Goal: Task Accomplishment & Management: Manage account settings

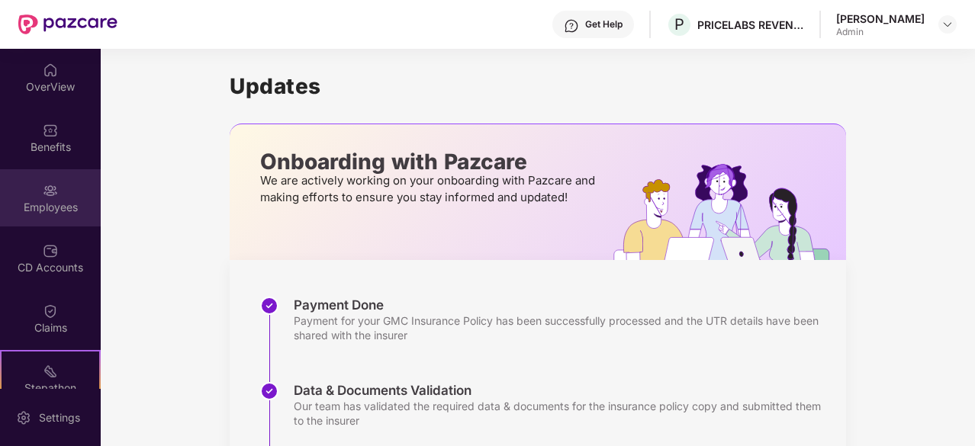
click at [37, 188] on div "Employees" at bounding box center [50, 197] width 101 height 57
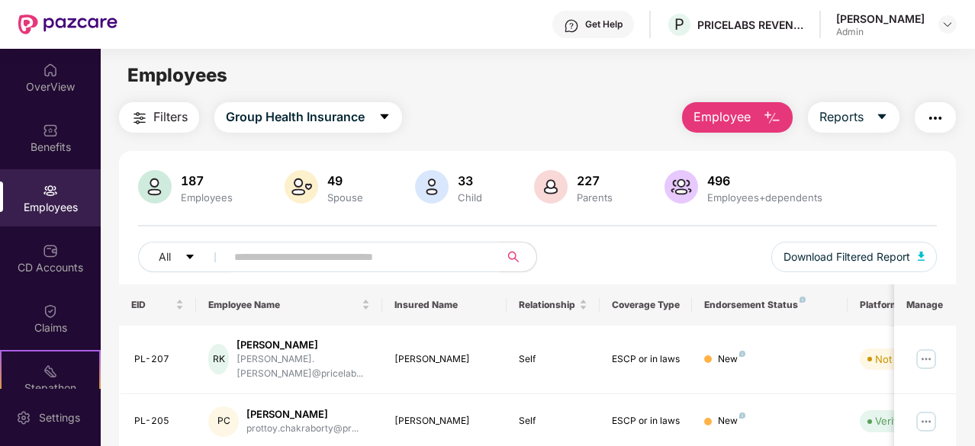
click at [746, 111] on span "Employee" at bounding box center [722, 117] width 57 height 19
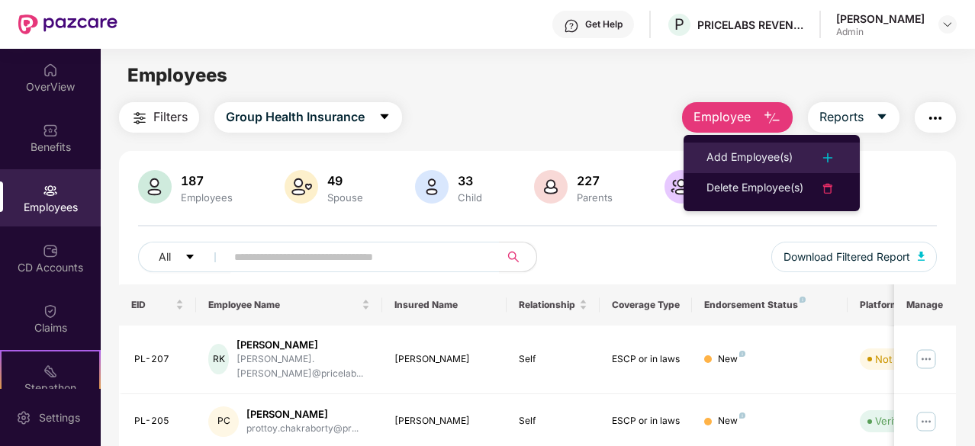
click at [744, 157] on div "Add Employee(s)" at bounding box center [750, 158] width 86 height 18
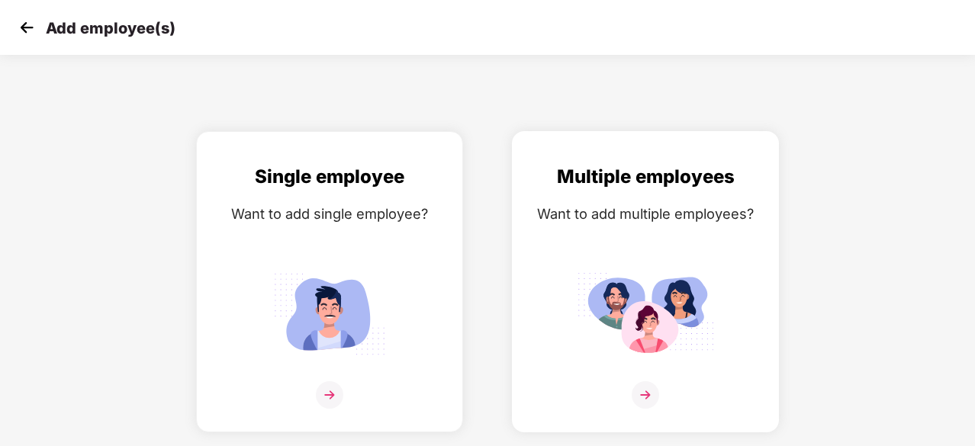
click at [603, 285] on img at bounding box center [645, 313] width 137 height 95
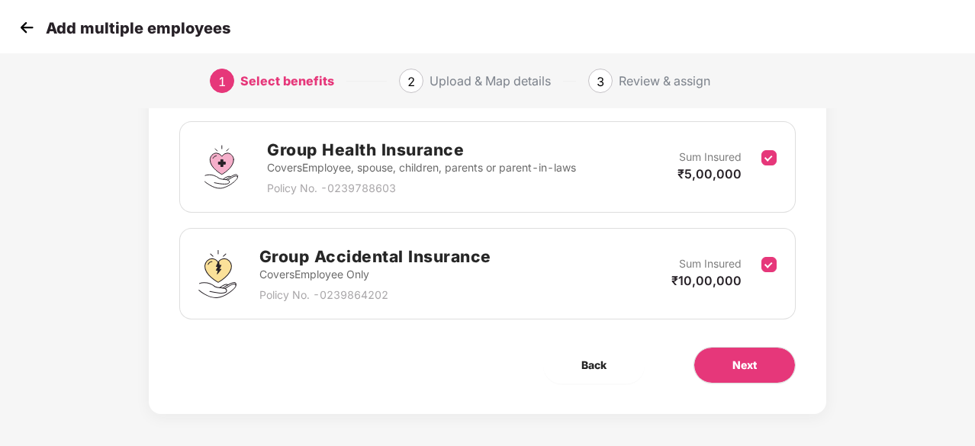
scroll to position [223, 0]
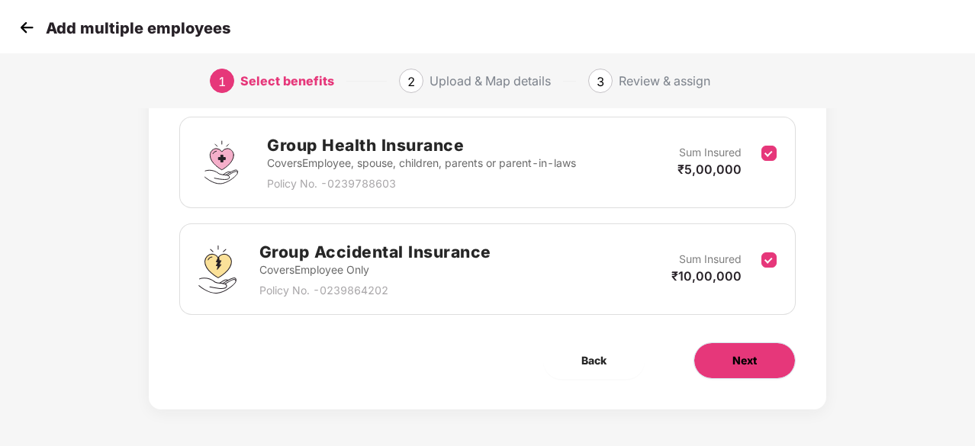
click at [751, 362] on span "Next" at bounding box center [745, 361] width 24 height 17
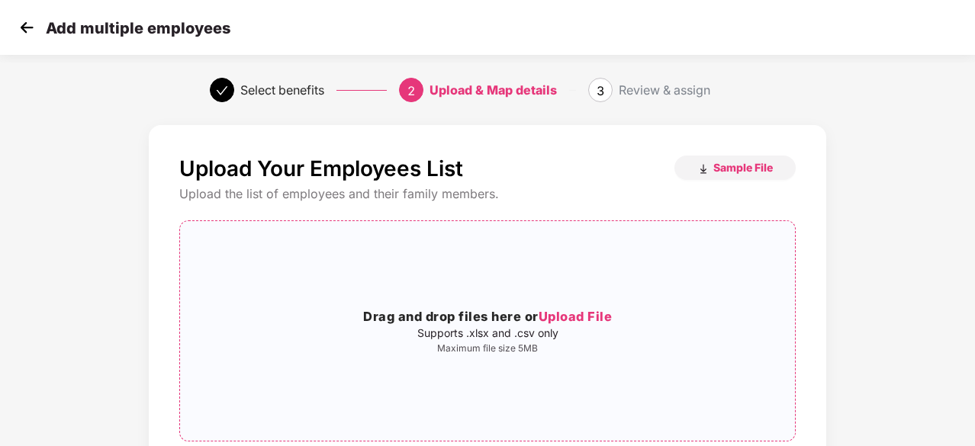
click at [590, 314] on span "Upload File" at bounding box center [576, 316] width 74 height 15
click at [581, 314] on span "Upload File" at bounding box center [576, 316] width 74 height 15
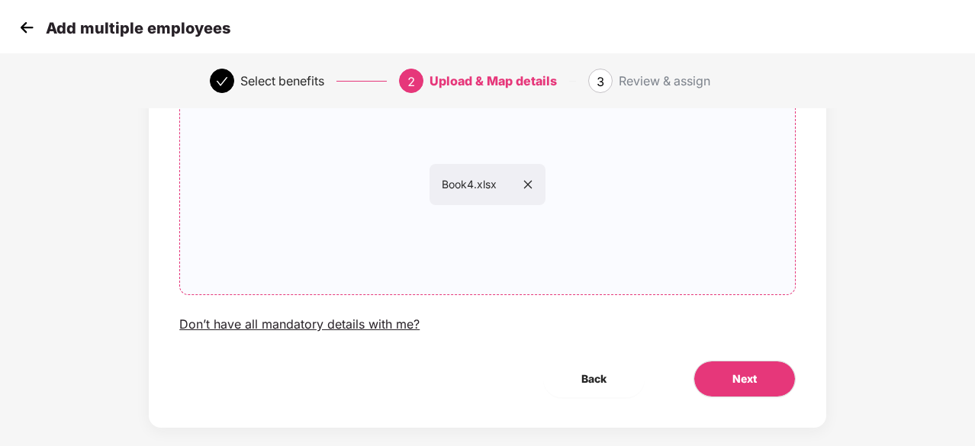
scroll to position [166, 0]
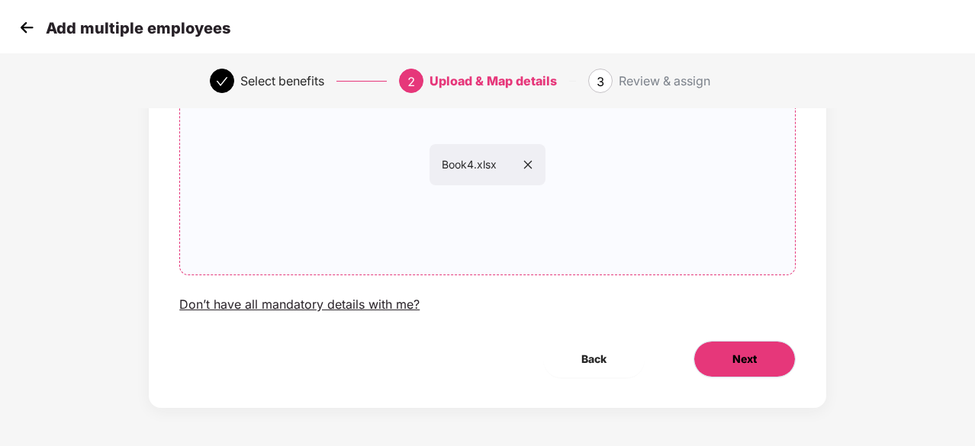
click at [754, 363] on span "Next" at bounding box center [745, 359] width 24 height 17
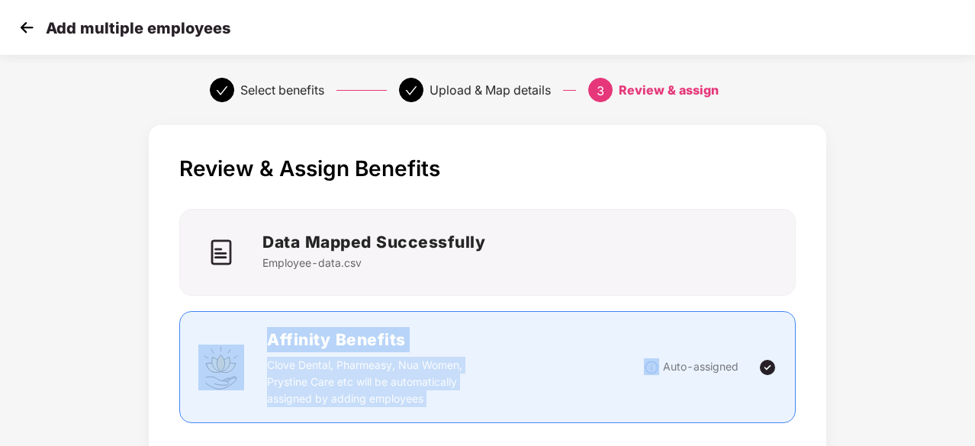
drag, startPoint x: 754, startPoint y: 363, endPoint x: 910, endPoint y: 279, distance: 177.9
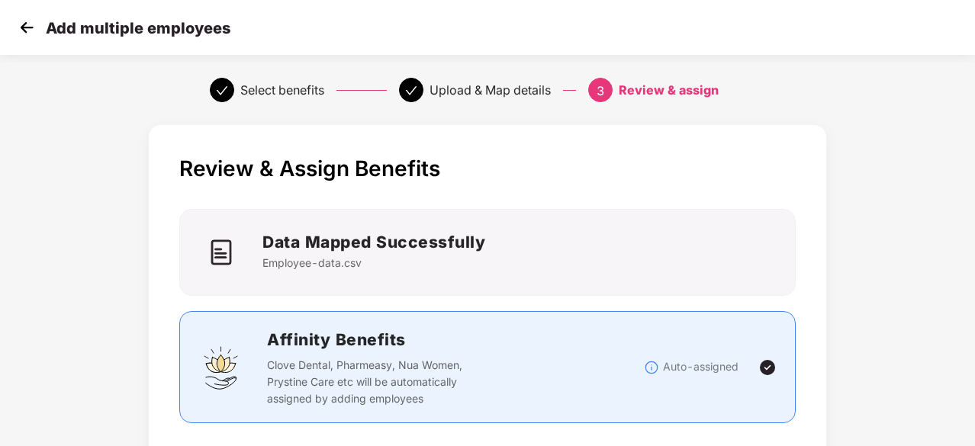
scroll to position [0, 2]
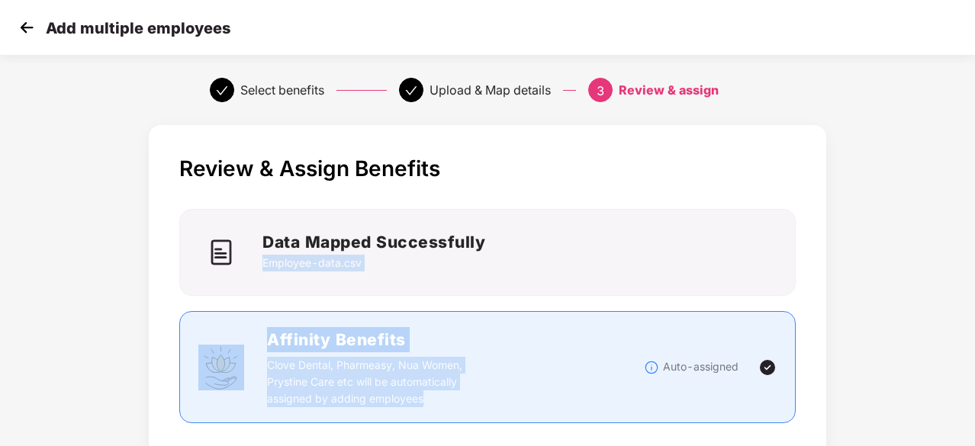
drag, startPoint x: 968, startPoint y: 201, endPoint x: 976, endPoint y: 341, distance: 140.6
click at [975, 341] on html "Add multiple employees Select benefits Upload & Map details 3 Review & assign R…" at bounding box center [487, 223] width 975 height 446
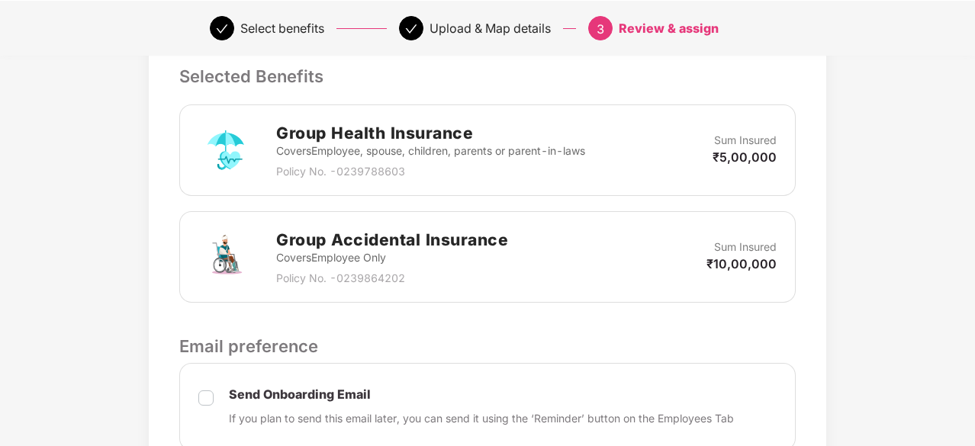
scroll to position [673, 2]
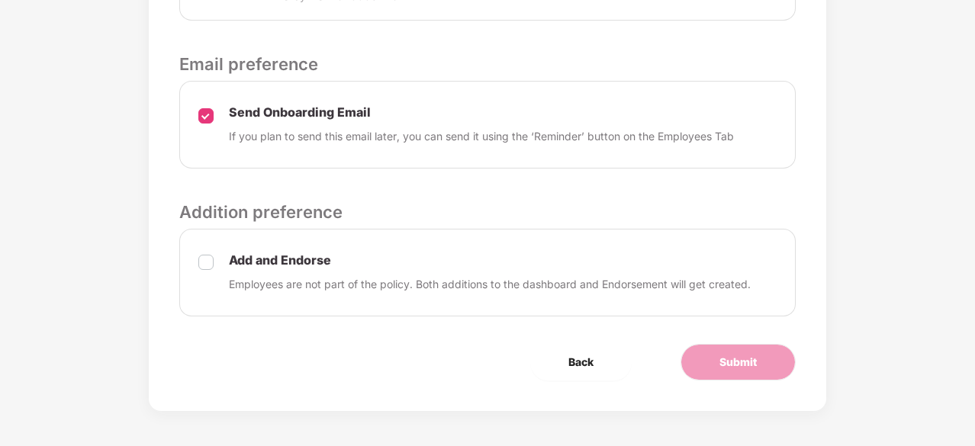
click at [199, 243] on div "Add and Endorse Employees are not part of the policy. Both additions to the das…" at bounding box center [487, 273] width 617 height 88
click at [720, 357] on span "Submit" at bounding box center [738, 362] width 37 height 17
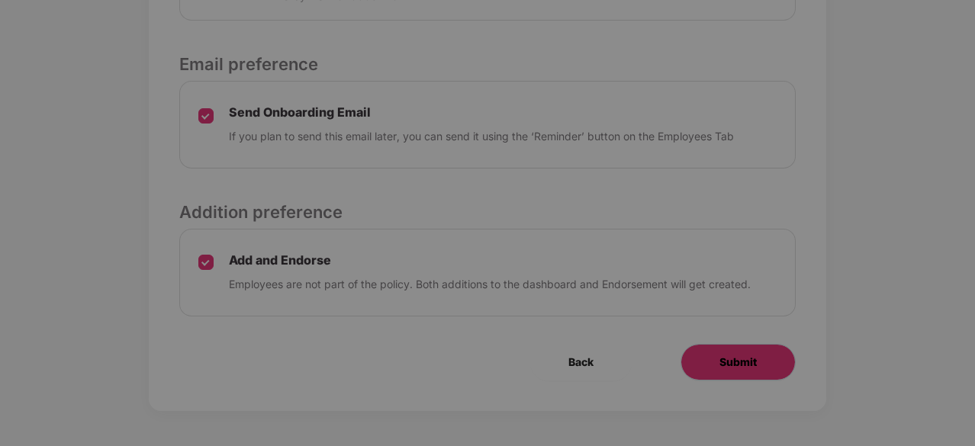
scroll to position [0, 2]
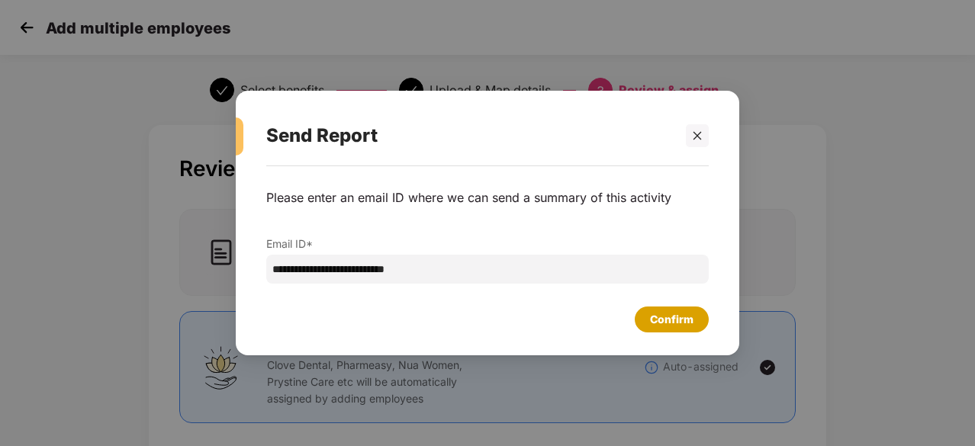
click at [675, 328] on div "Confirm" at bounding box center [672, 320] width 74 height 26
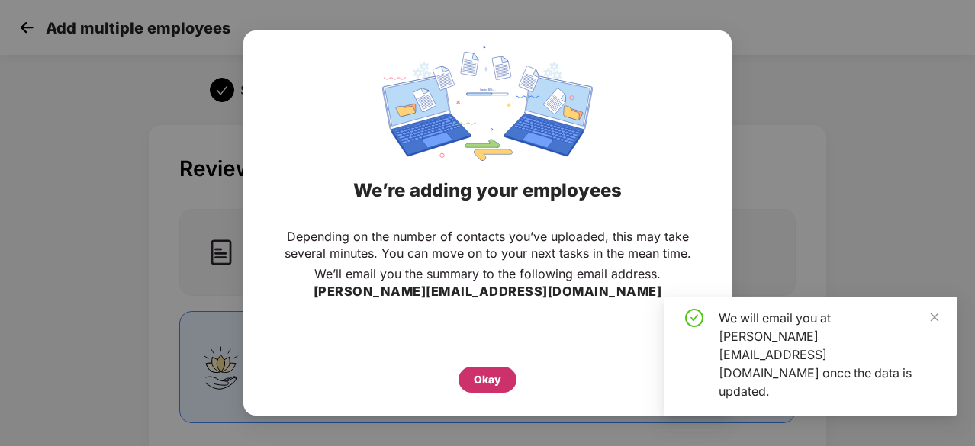
click at [494, 376] on div "Okay" at bounding box center [487, 380] width 27 height 17
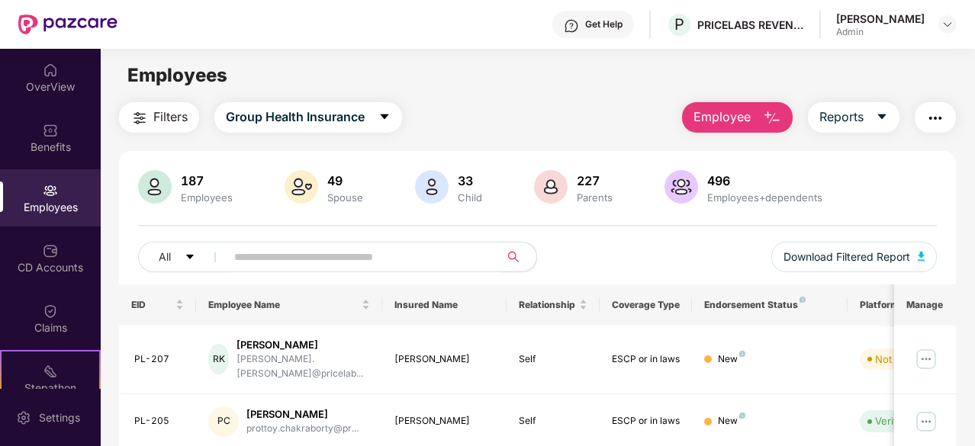
click at [704, 116] on span "Employee" at bounding box center [722, 117] width 57 height 19
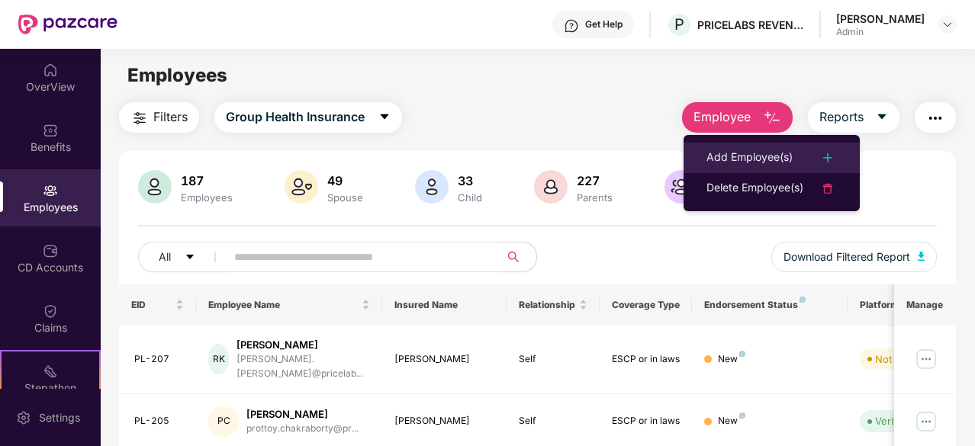
click at [718, 153] on div "Add Employee(s)" at bounding box center [750, 158] width 86 height 18
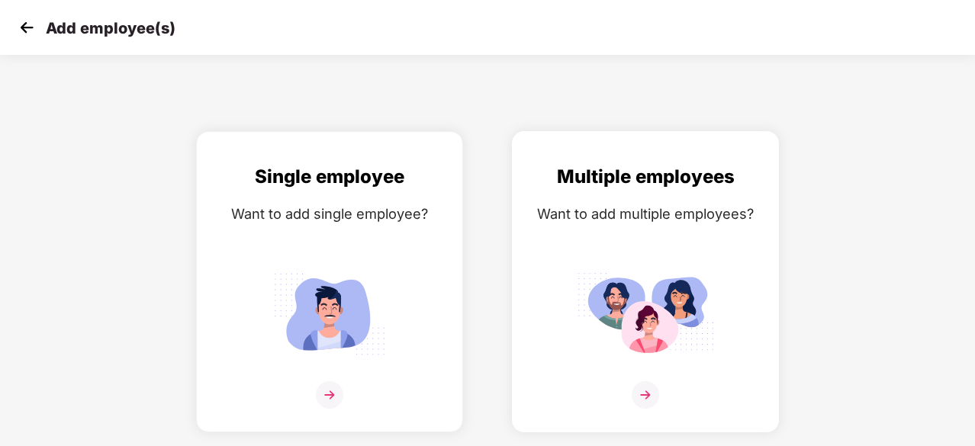
click at [572, 282] on div "Multiple employees Want to add multiple employees?" at bounding box center [645, 296] width 235 height 266
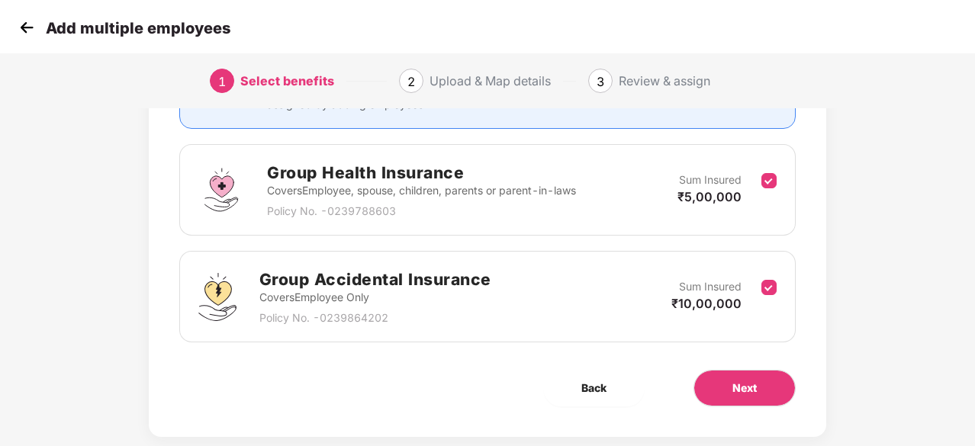
scroll to position [223, 0]
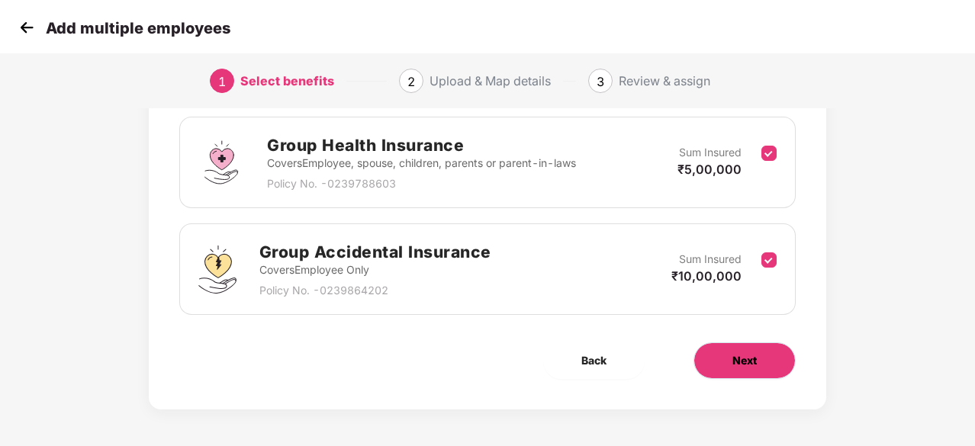
click at [752, 366] on span "Next" at bounding box center [745, 361] width 24 height 17
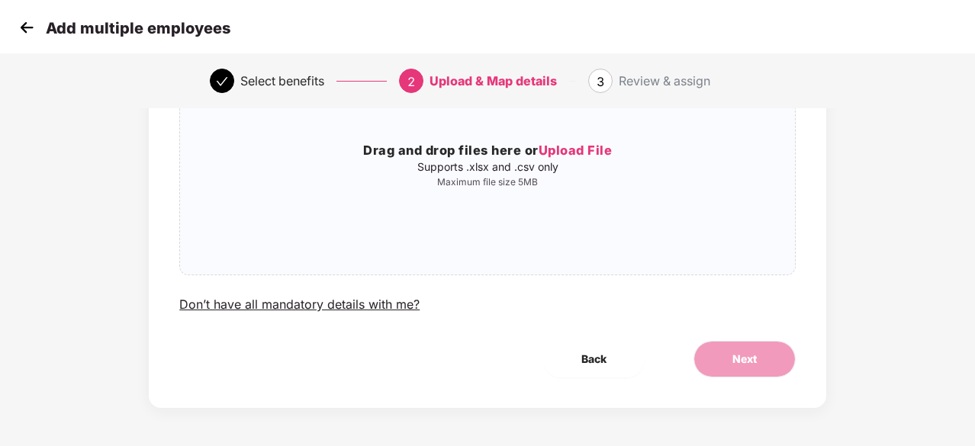
scroll to position [0, 0]
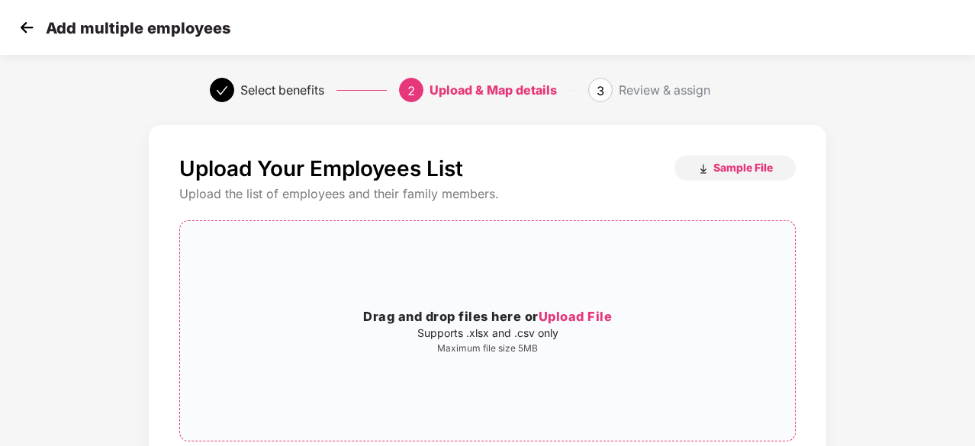
click at [598, 319] on span "Upload File" at bounding box center [576, 316] width 74 height 15
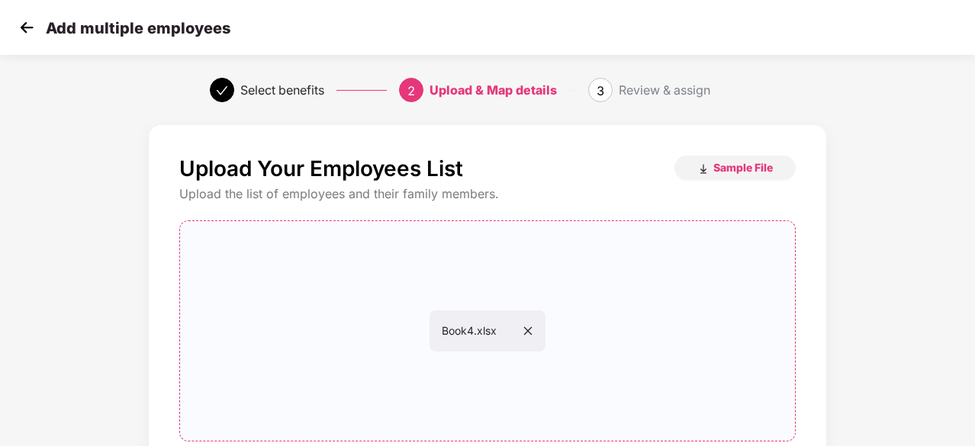
scroll to position [166, 0]
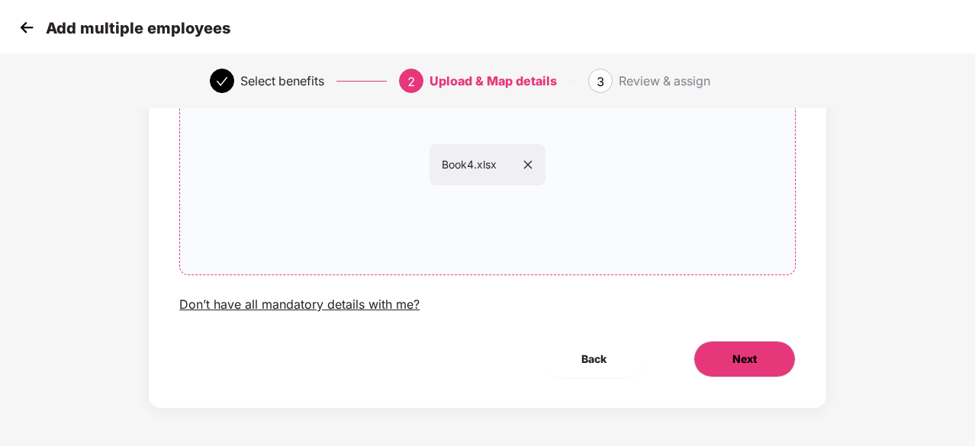
click at [736, 367] on span "Next" at bounding box center [745, 359] width 24 height 17
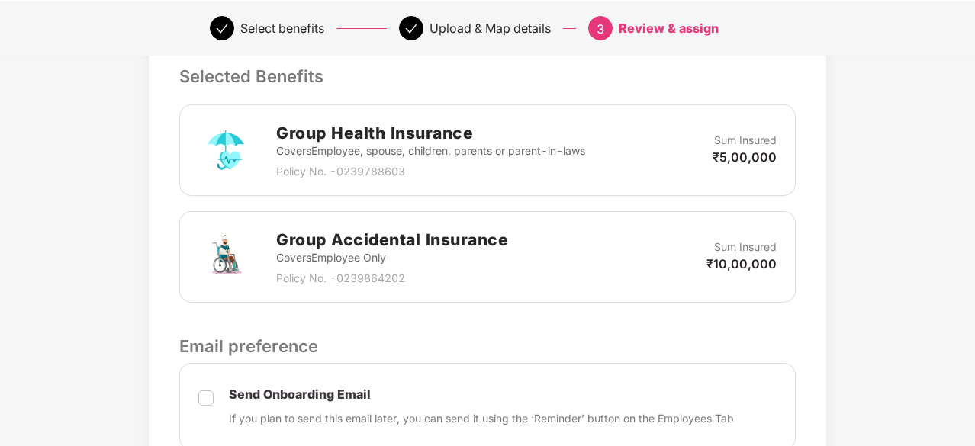
scroll to position [673, 0]
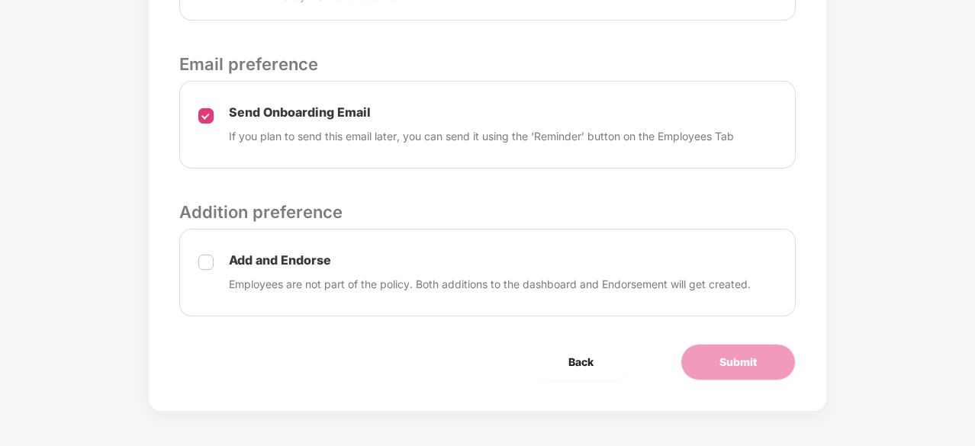
click at [201, 263] on label at bounding box center [205, 273] width 15 height 40
click at [701, 349] on button "Submit" at bounding box center [738, 362] width 115 height 37
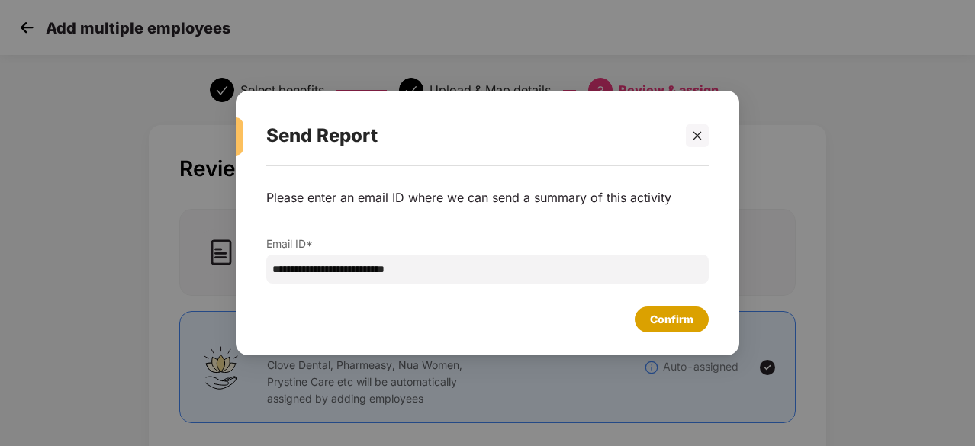
click at [675, 327] on div "Confirm" at bounding box center [671, 319] width 43 height 17
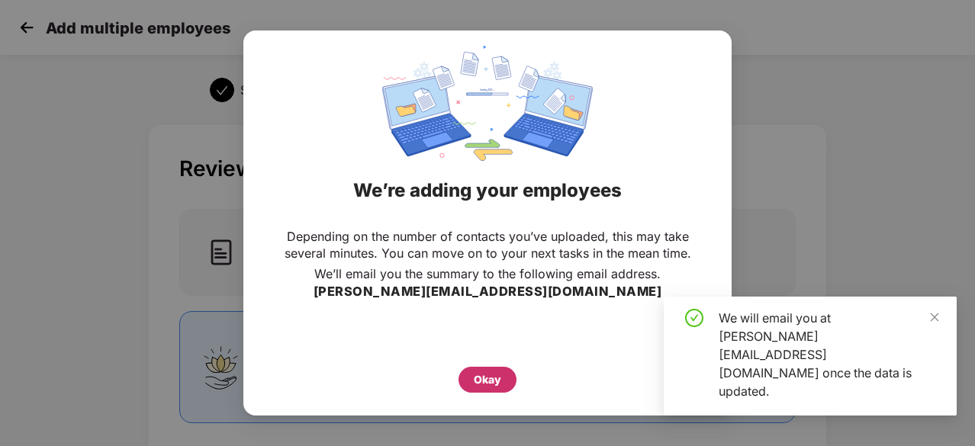
click at [504, 379] on div "Okay" at bounding box center [488, 380] width 58 height 26
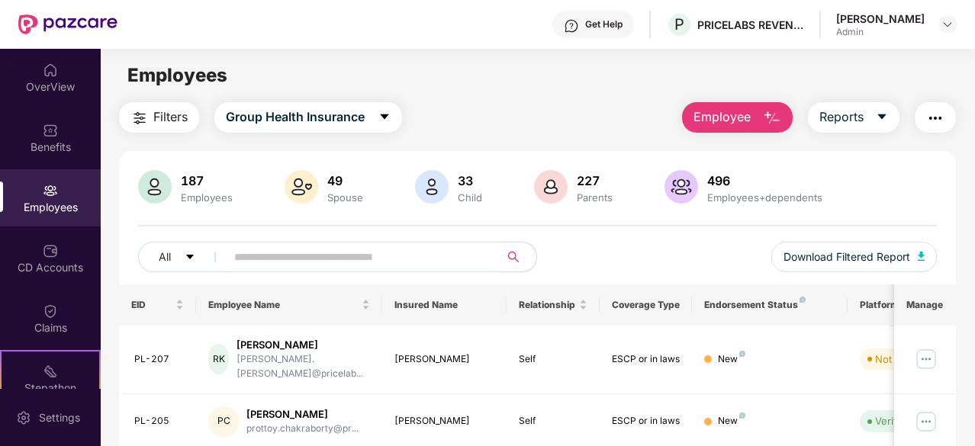
drag, startPoint x: 368, startPoint y: 269, endPoint x: 368, endPoint y: 260, distance: 9.2
click at [368, 263] on div "All Download Filtered Report" at bounding box center [537, 263] width 799 height 43
click at [369, 259] on input "text" at bounding box center [356, 257] width 245 height 23
type input "*******"
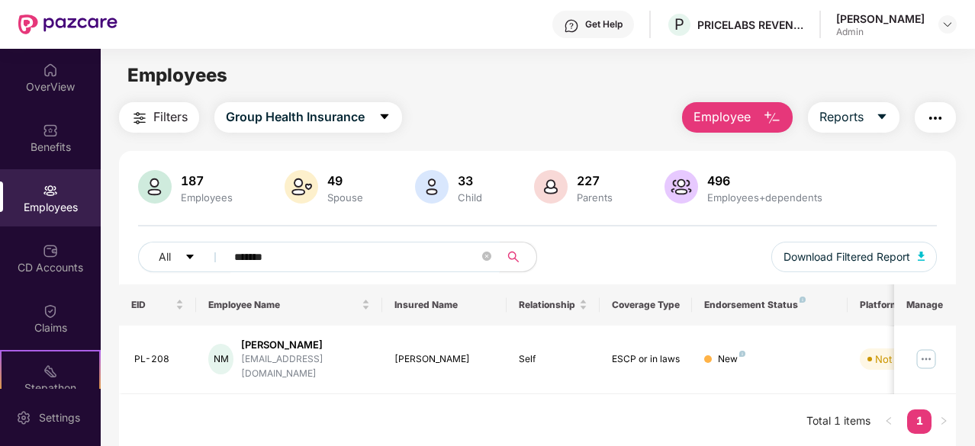
click at [631, 382] on div "EID Employee Name Insured Name Relationship Coverage Type Endorsement Status Pl…" at bounding box center [537, 367] width 837 height 165
click at [667, 370] on td "ESCP or in laws" at bounding box center [646, 360] width 93 height 69
click at [424, 353] on div "[PERSON_NAME]" at bounding box center [445, 360] width 100 height 14
click at [939, 349] on img at bounding box center [926, 359] width 24 height 24
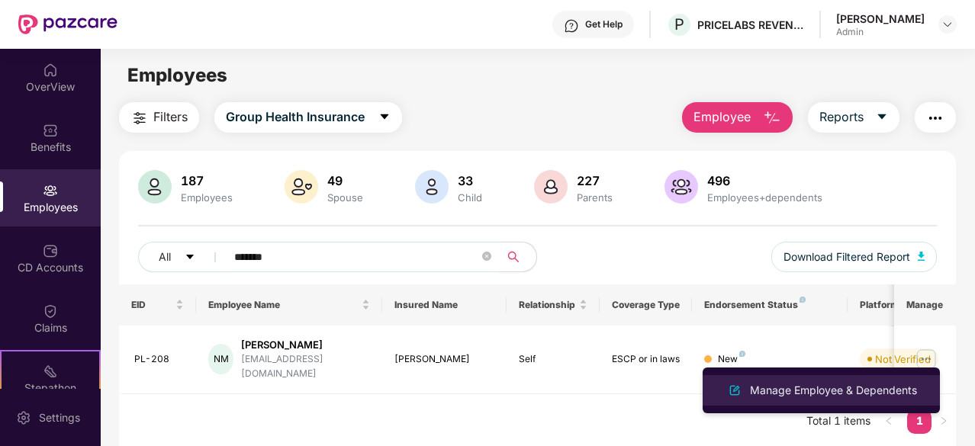
click at [883, 385] on div "Manage Employee & Dependents" at bounding box center [833, 390] width 173 height 17
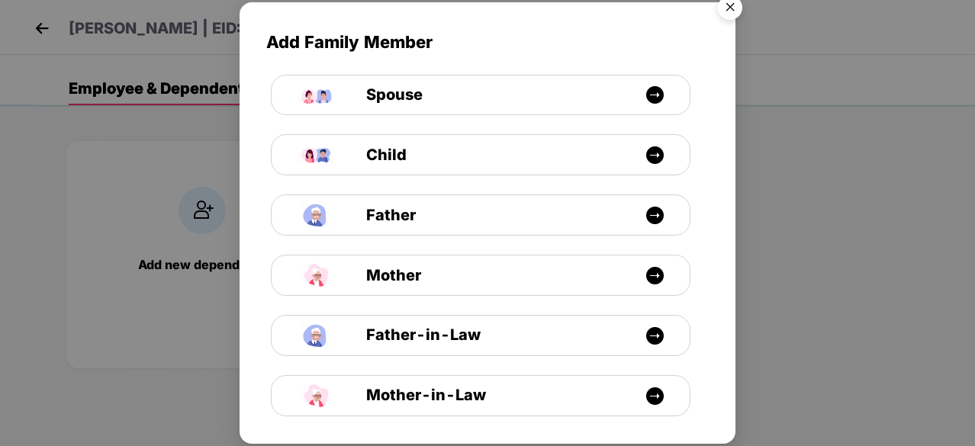
click at [731, 5] on img "Close" at bounding box center [730, 10] width 43 height 43
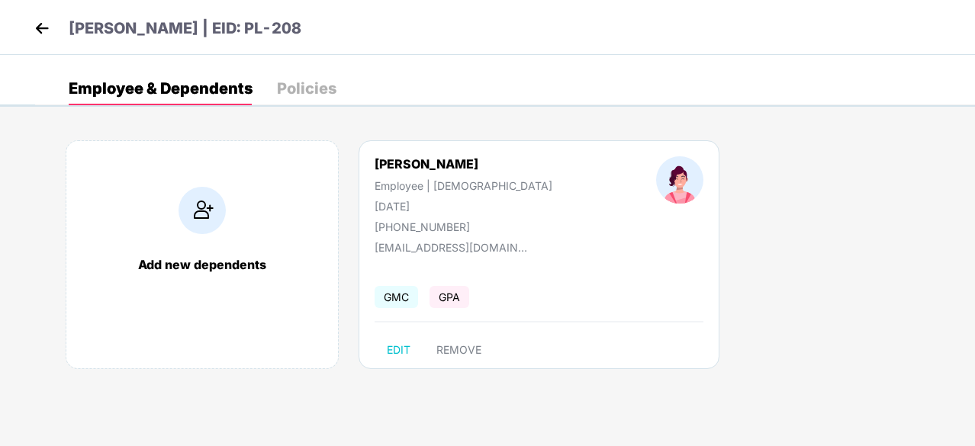
click at [305, 85] on div "Policies" at bounding box center [307, 88] width 60 height 15
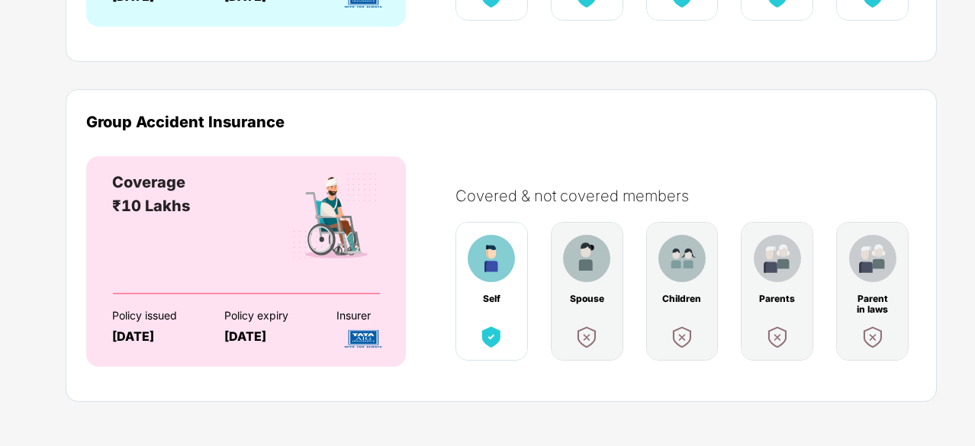
scroll to position [397, 0]
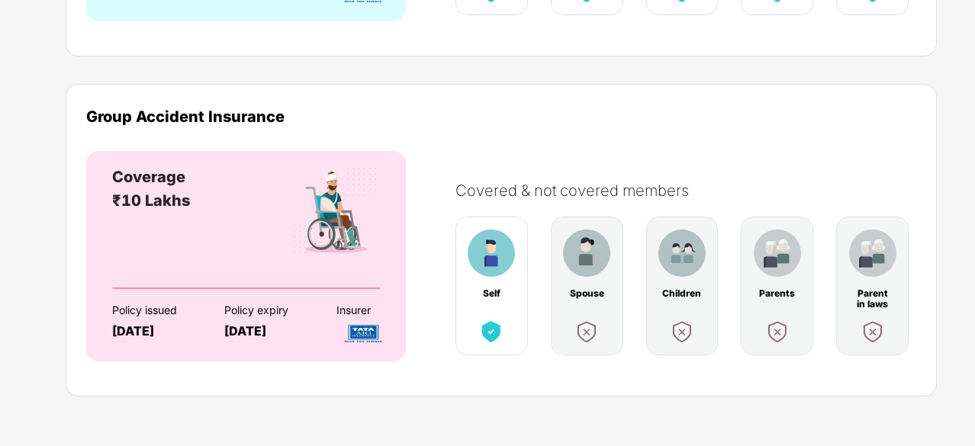
click at [881, 294] on div "Parent in laws" at bounding box center [873, 293] width 40 height 11
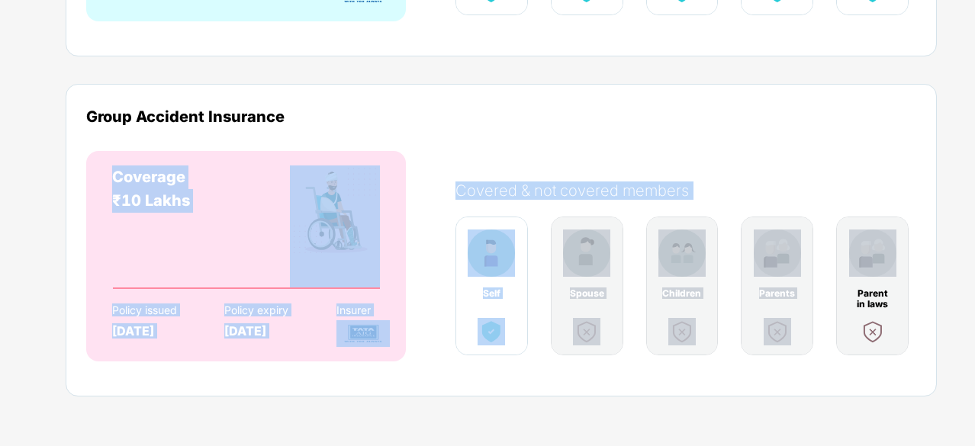
drag, startPoint x: 966, startPoint y: 236, endPoint x: 976, endPoint y: 190, distance: 46.8
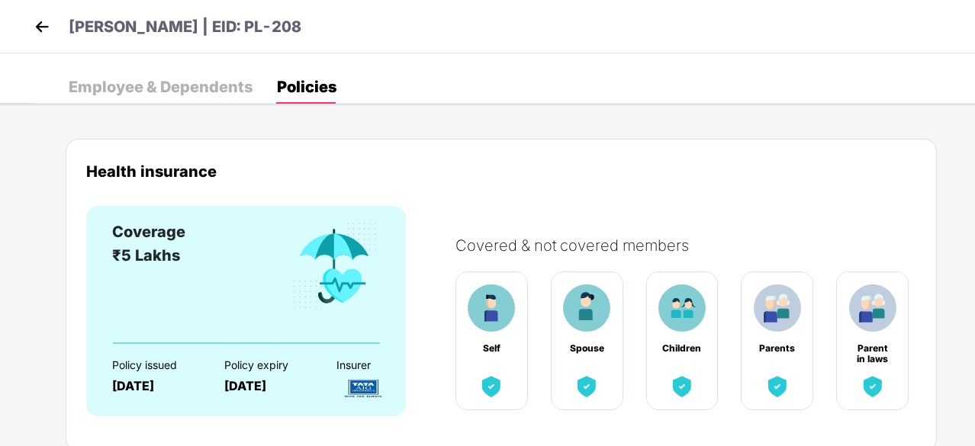
scroll to position [0, 0]
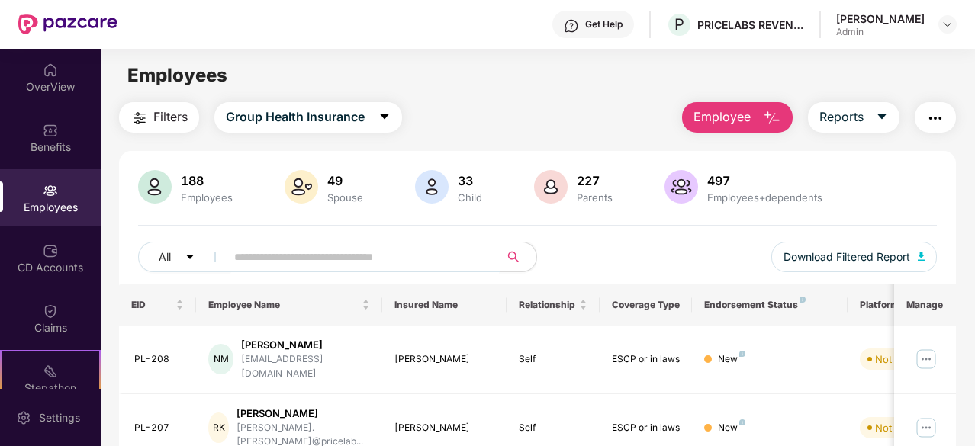
click at [379, 258] on input "text" at bounding box center [356, 257] width 245 height 23
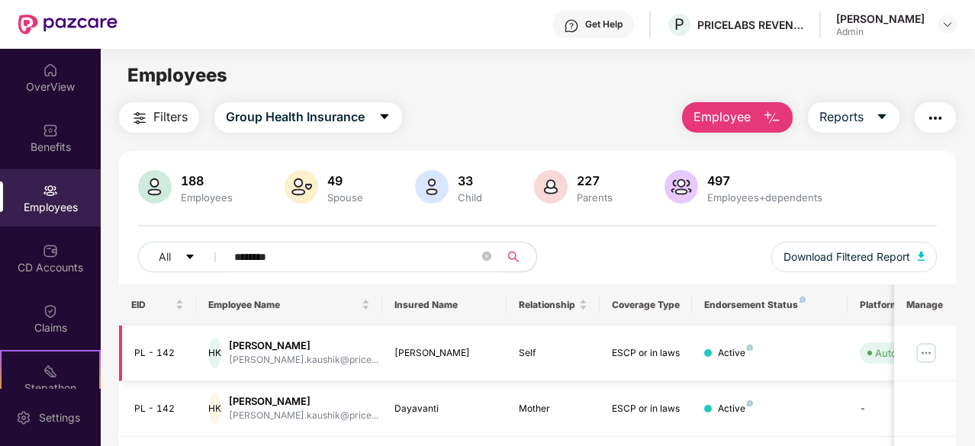
type input "********"
click at [662, 338] on td "ESCP or in laws" at bounding box center [646, 354] width 93 height 56
click at [888, 358] on div "Auto Verified" at bounding box center [905, 353] width 61 height 15
click at [272, 346] on div "[PERSON_NAME]" at bounding box center [304, 346] width 150 height 14
click at [934, 355] on img at bounding box center [926, 353] width 24 height 24
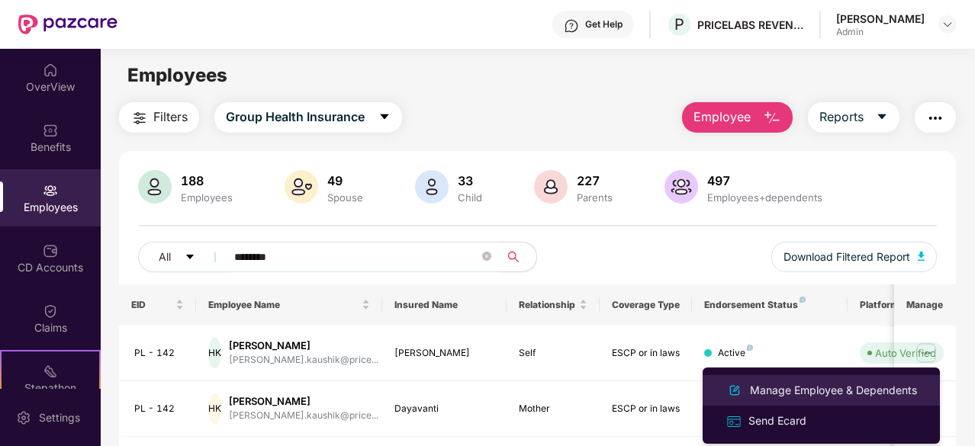
click at [847, 388] on div "Manage Employee & Dependents" at bounding box center [833, 390] width 173 height 17
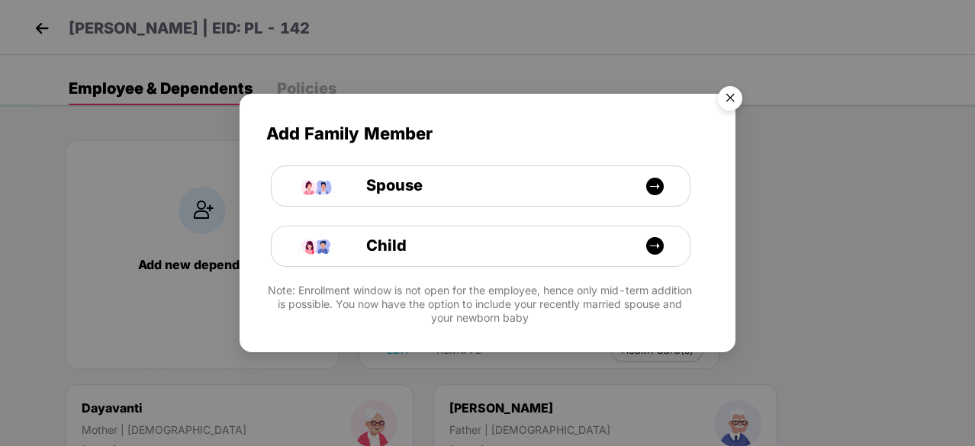
click at [733, 98] on img "Close" at bounding box center [730, 100] width 43 height 43
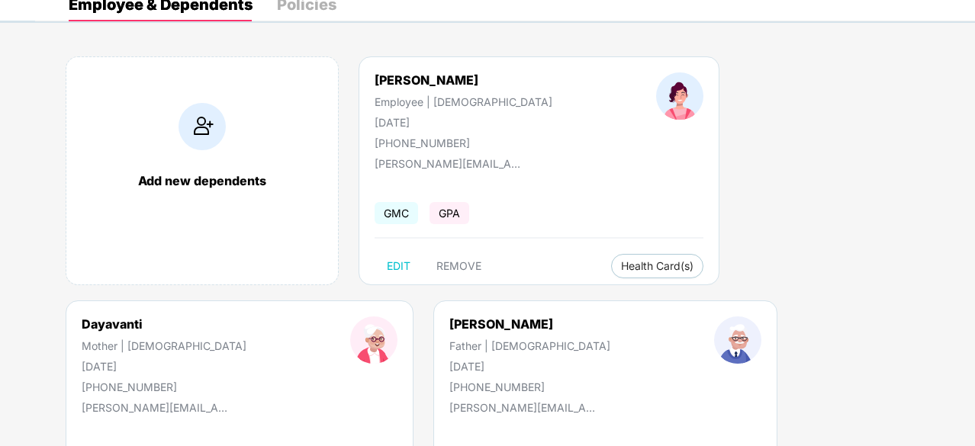
scroll to position [78, 0]
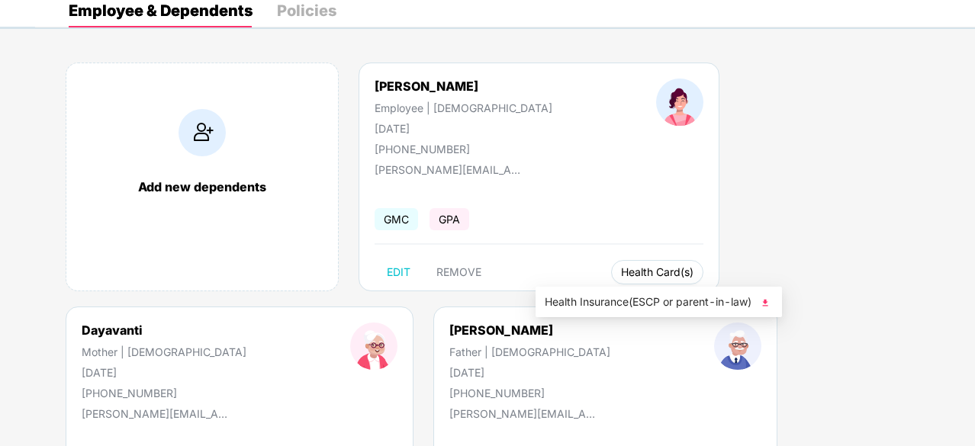
click at [621, 269] on span "Health Card(s)" at bounding box center [657, 273] width 72 height 8
click at [504, 308] on div "Add new dependents [PERSON_NAME] Employee | [DEMOGRAPHIC_DATA] [DATE] [PHONE_NU…" at bounding box center [505, 307] width 940 height 534
